Goal: Information Seeking & Learning: Learn about a topic

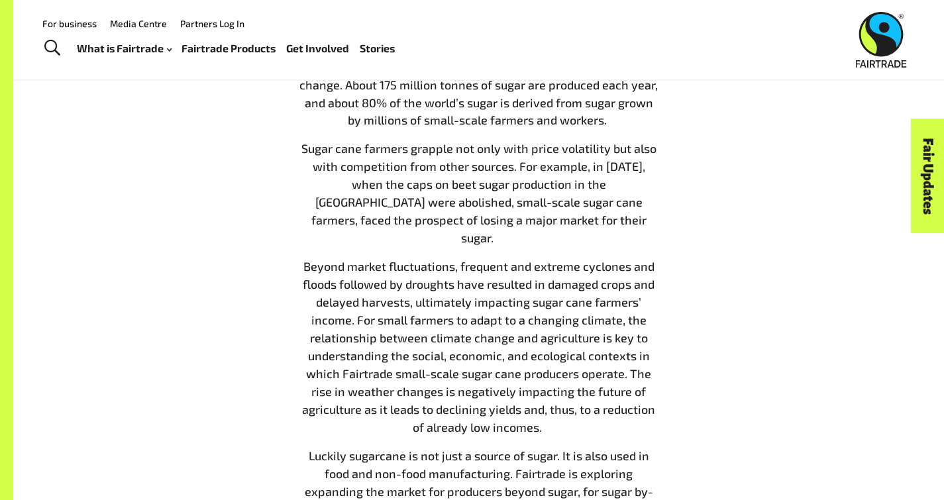
scroll to position [500, 0]
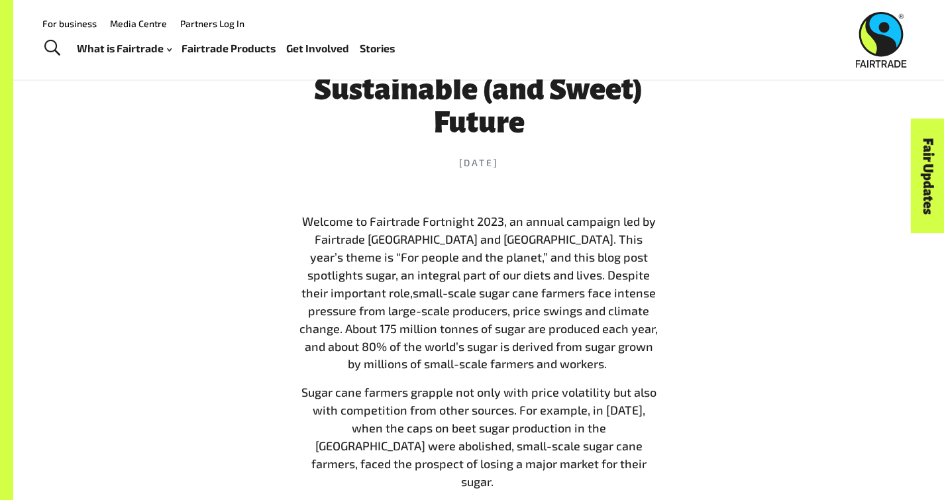
click at [397, 338] on span "small-scale sugar cane farmers face intense pressure from large-scale producers…" at bounding box center [478, 328] width 358 height 86
click at [373, 287] on span "Welcome to Fairtrade Fortnight 2023, an annual campaign led by Fairtrade [GEOGR…" at bounding box center [478, 257] width 354 height 86
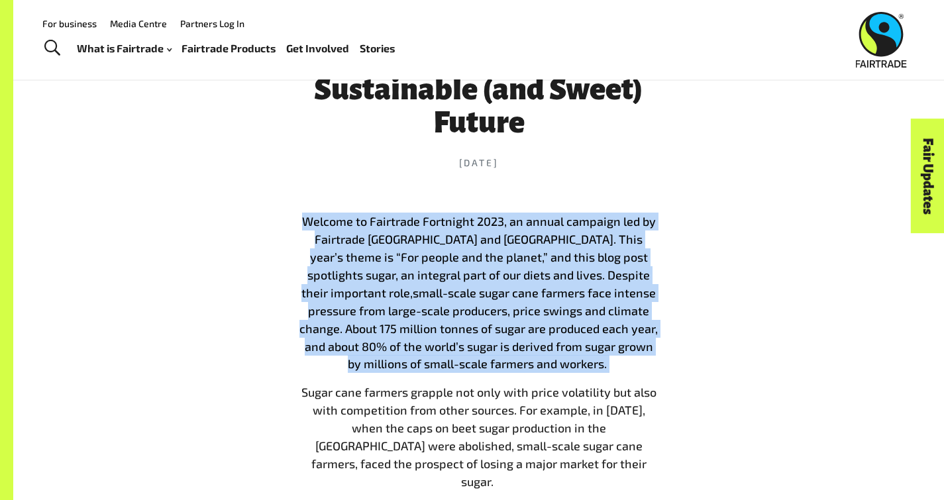
drag, startPoint x: 611, startPoint y: 381, endPoint x: 173, endPoint y: 246, distance: 458.7
copy p "Welcome to Fairtrade Fortnight 2023, an annual campaign led by Fairtrade [GEOGR…"
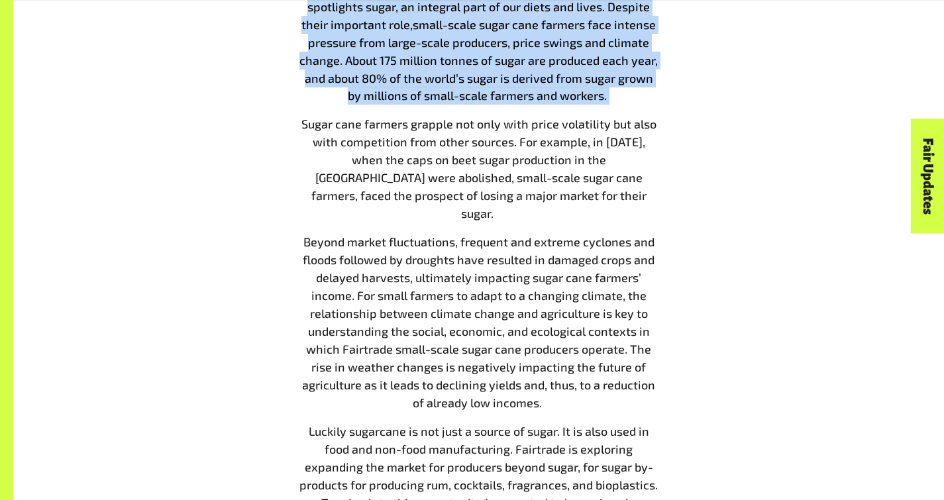
scroll to position [772, 0]
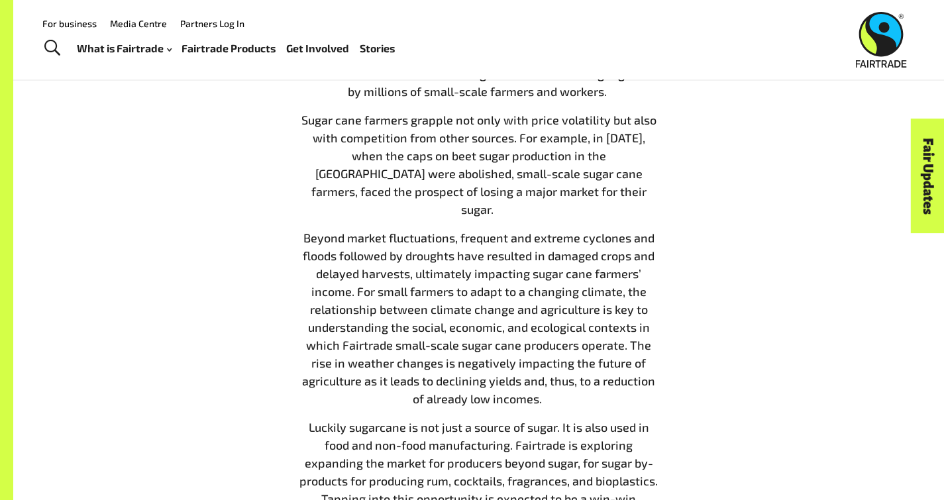
click at [298, 138] on p "Sugar cane farmers grapple not only with price volatility but also with competi…" at bounding box center [479, 164] width 362 height 107
click at [518, 138] on span "Sugar cane farmers grapple not only with price volatility but also with competi…" at bounding box center [478, 165] width 355 height 104
click at [652, 189] on span "Sugar cane farmers grapple not only with price volatility but also with competi…" at bounding box center [478, 165] width 355 height 104
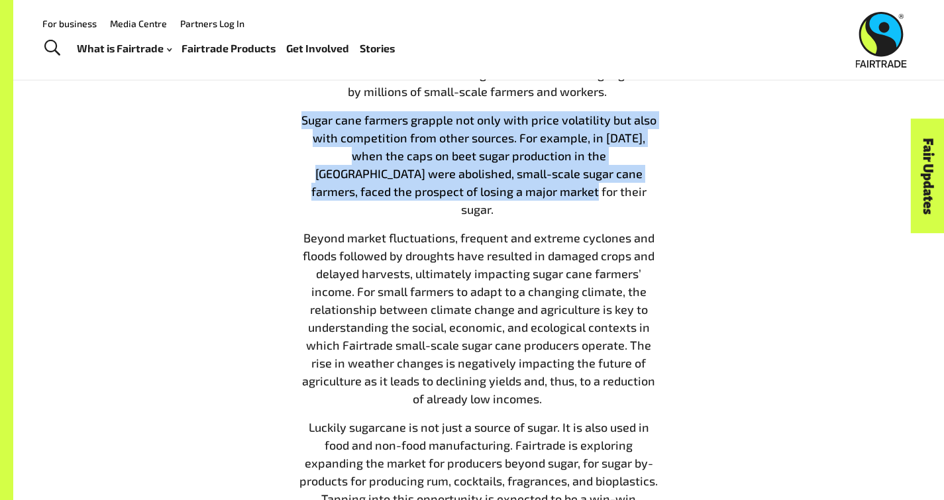
drag, startPoint x: 661, startPoint y: 186, endPoint x: 240, endPoint y: 128, distance: 425.0
copy span "Sugar cane farmers grapple not only with price volatility but also with competi…"
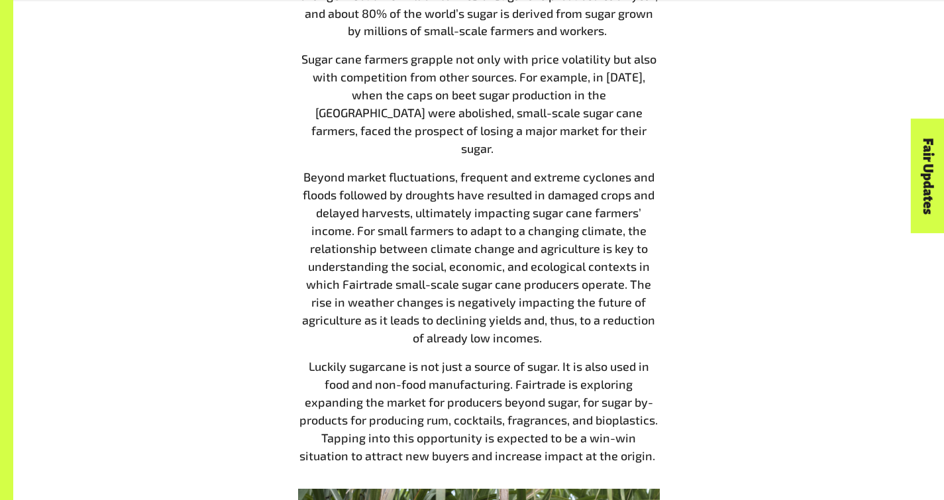
scroll to position [834, 0]
